Goal: Navigation & Orientation: Find specific page/section

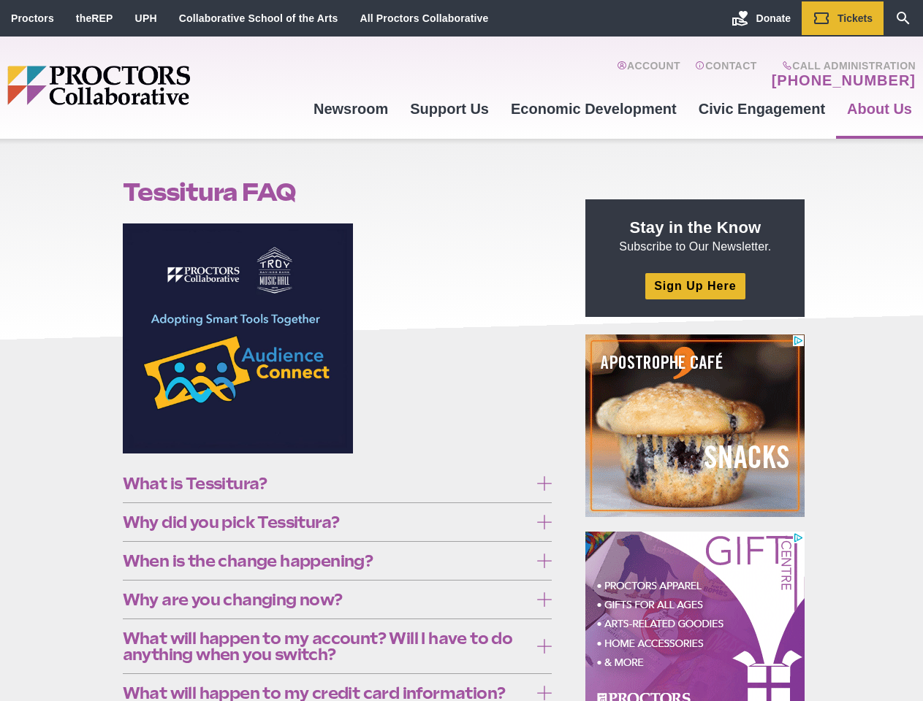
click at [461, 351] on figure at bounding box center [338, 344] width 430 height 241
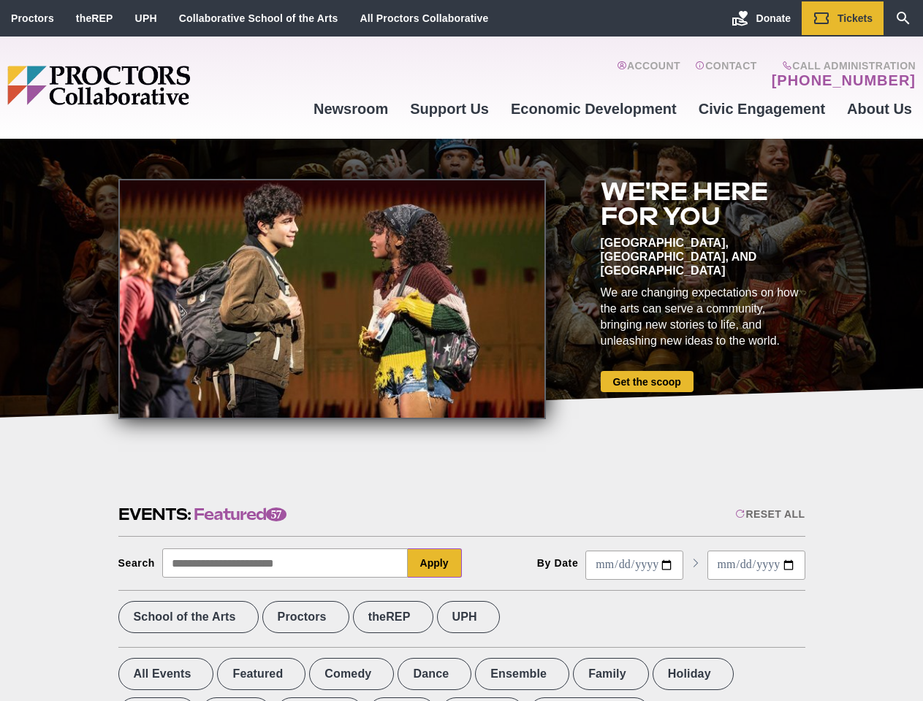
click at [461, 351] on div at bounding box center [331, 299] width 427 height 240
click at [769, 514] on div "Reset All" at bounding box center [769, 514] width 69 height 12
click at [435, 563] on button "Apply" at bounding box center [435, 563] width 54 height 29
